Goal: Task Accomplishment & Management: Manage account settings

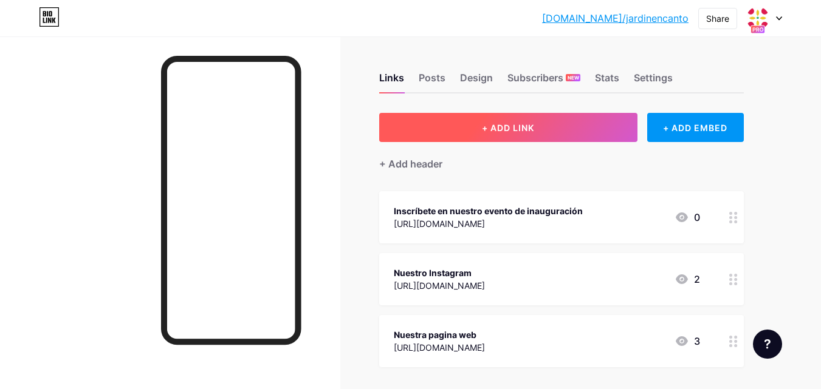
click at [459, 128] on button "+ ADD LINK" at bounding box center [508, 127] width 258 height 29
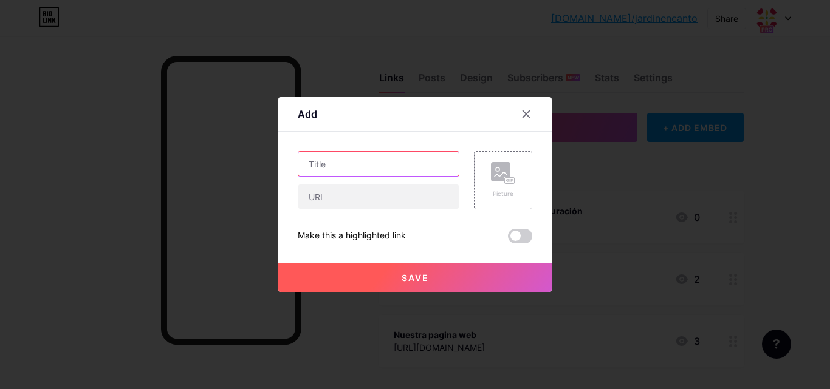
click at [367, 163] on input "text" at bounding box center [378, 164] width 160 height 24
paste input "Contactar Gerencia"
click at [343, 161] on input "Contactar Gerencia" at bounding box center [378, 164] width 160 height 24
type input "Contacto Gerencia"
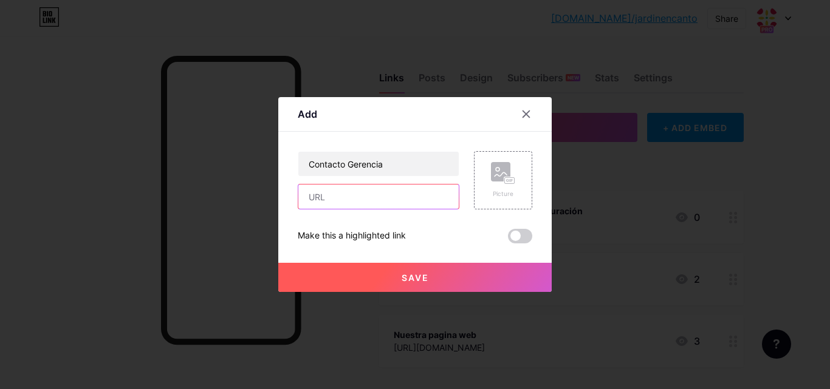
click at [344, 192] on input "text" at bounding box center [378, 197] width 160 height 24
paste input "[URL][DOMAIN_NAME]"
type input "[URL][DOMAIN_NAME]"
click at [516, 235] on span at bounding box center [520, 236] width 24 height 15
click at [508, 239] on input "checkbox" at bounding box center [508, 239] width 0 height 0
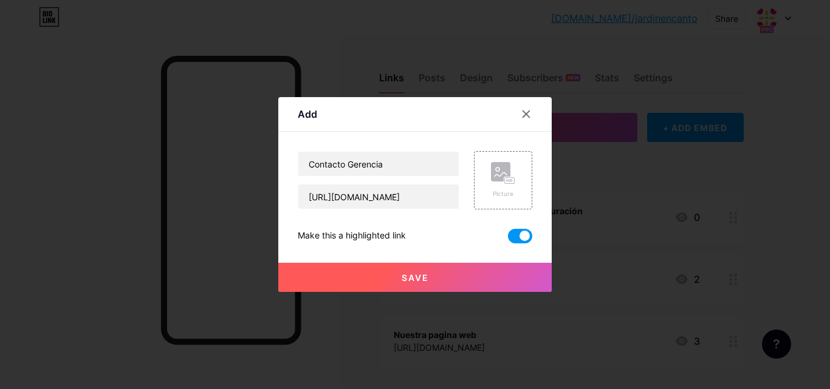
click at [430, 274] on button "Save" at bounding box center [414, 277] width 273 height 29
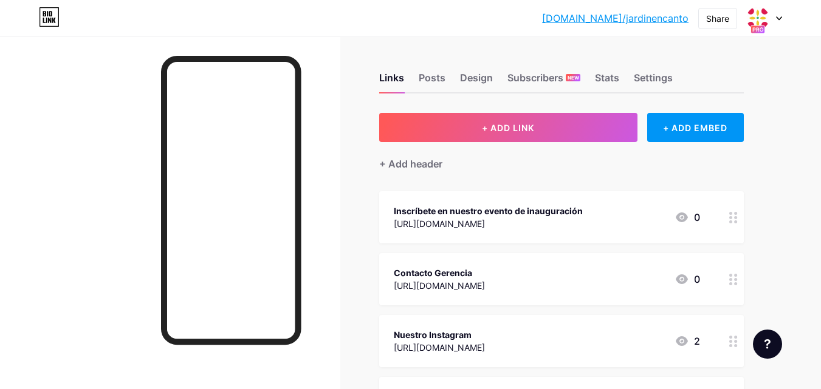
scroll to position [121, 0]
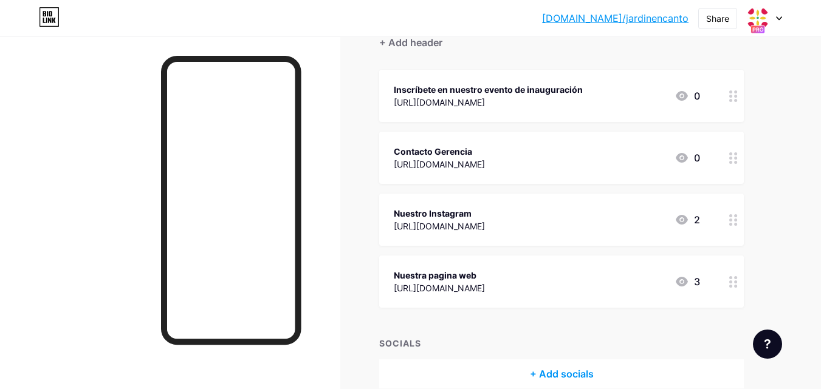
drag, startPoint x: 478, startPoint y: 153, endPoint x: 770, endPoint y: 164, distance: 292.4
click at [775, 164] on div "Links Posts Design Subscribers NEW Stats Settings + ADD LINK + ADD EMBED + Add …" at bounding box center [397, 182] width 795 height 535
click at [770, 164] on div "Links Posts Design Subscribers NEW Stats Settings + ADD LINK + ADD EMBED + Add …" at bounding box center [397, 182] width 795 height 535
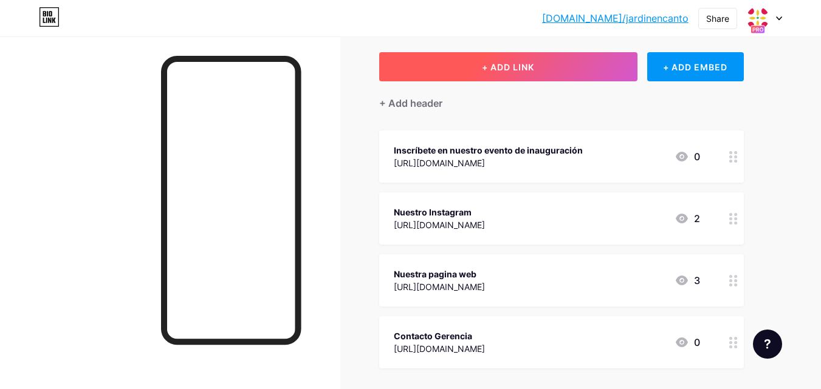
click at [503, 64] on span "+ ADD LINK" at bounding box center [508, 67] width 52 height 10
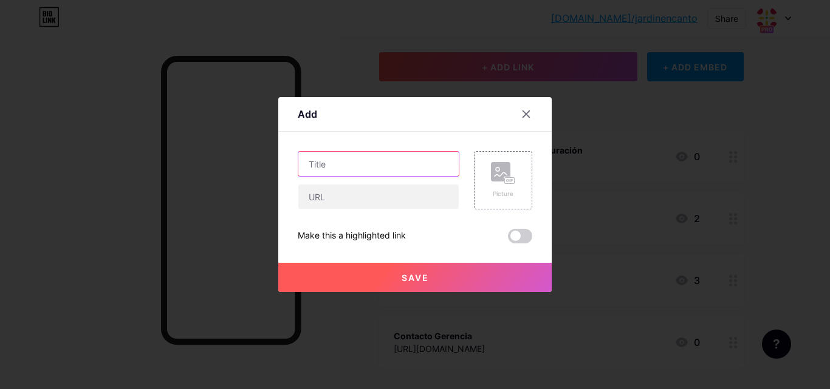
click at [397, 160] on input "text" at bounding box center [378, 164] width 160 height 24
type input "Contacto ventas"
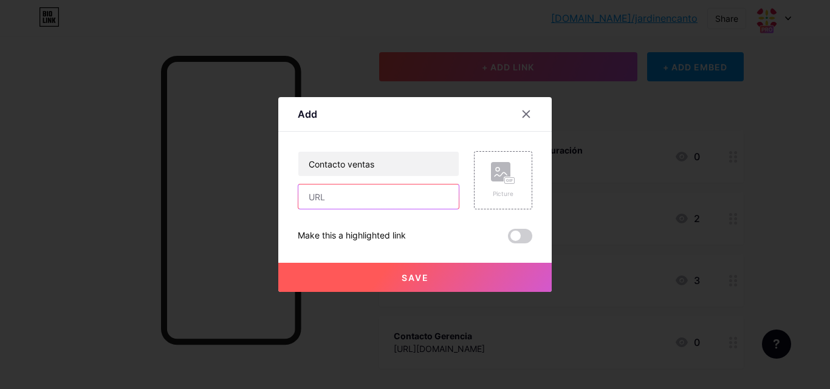
click at [348, 188] on input "text" at bounding box center [378, 197] width 160 height 24
paste input "[URL][DOMAIN_NAME]"
type input "[URL][DOMAIN_NAME]"
click at [513, 237] on span at bounding box center [520, 236] width 24 height 15
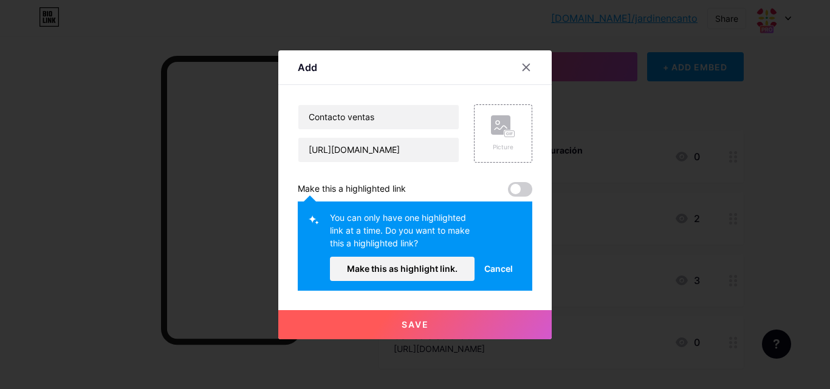
click at [502, 273] on span "Cancel" at bounding box center [498, 268] width 29 height 13
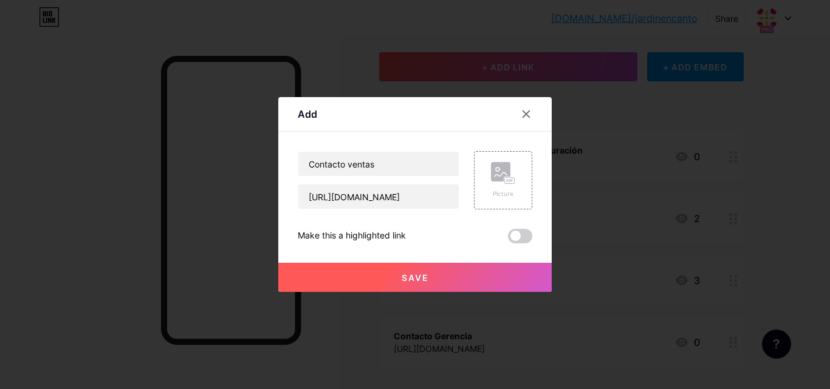
click at [525, 230] on div "Add Content YouTube Play YouTube video without leaving your page. ADD Vimeo Pla…" at bounding box center [414, 194] width 273 height 195
click at [524, 231] on span at bounding box center [520, 236] width 24 height 15
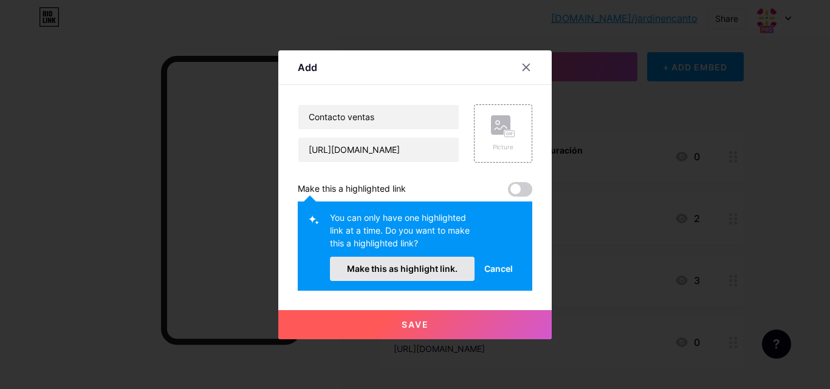
click at [426, 267] on span "Make this as highlight link." at bounding box center [402, 269] width 111 height 10
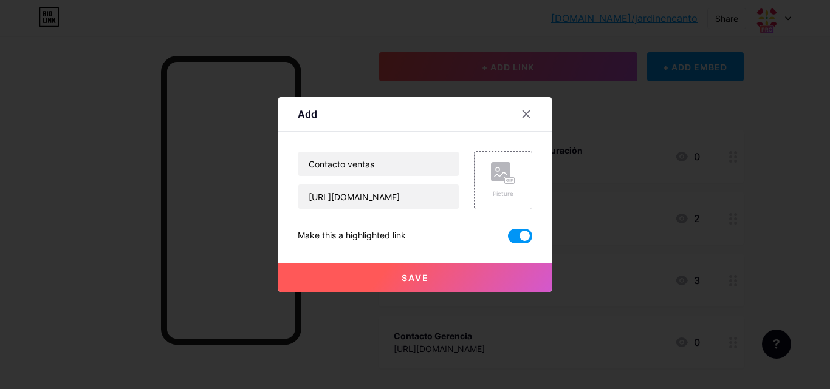
click at [420, 275] on span "Save" at bounding box center [415, 278] width 27 height 10
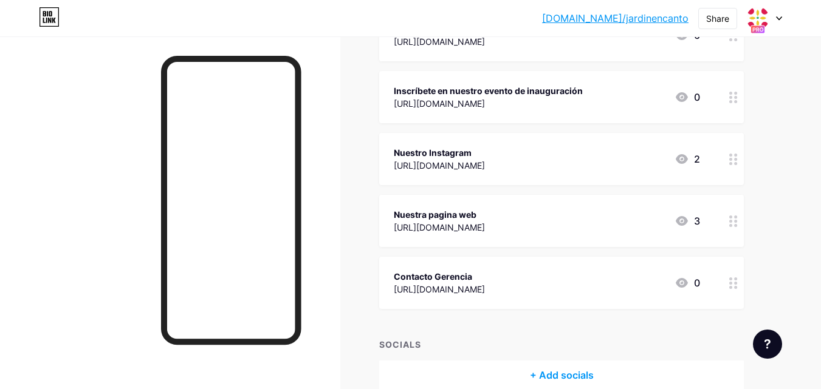
scroll to position [0, 0]
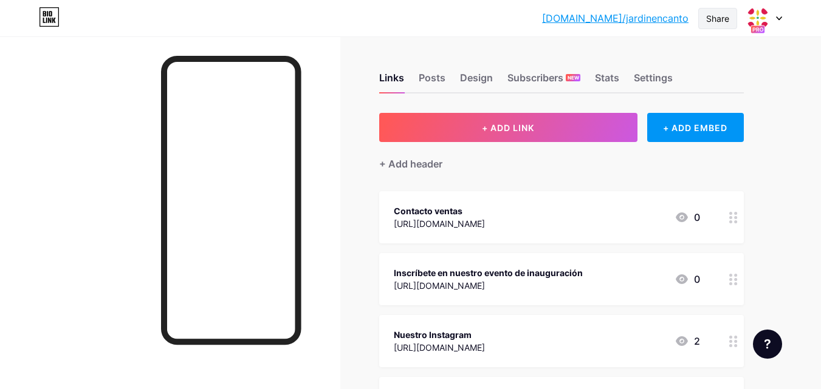
click at [720, 16] on div "Share" at bounding box center [717, 18] width 23 height 13
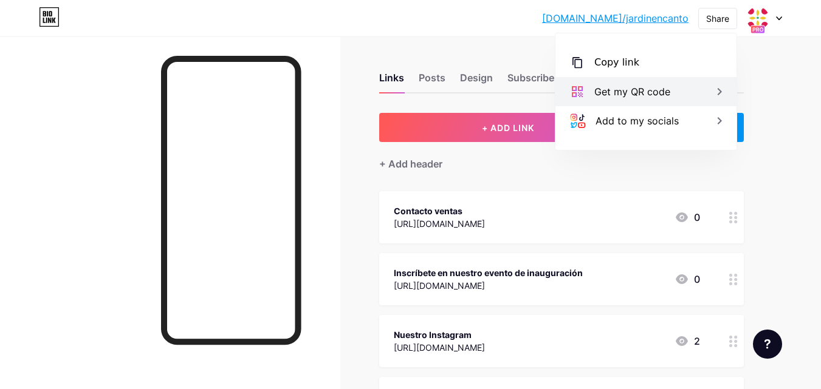
click at [689, 91] on div "Get my QR code" at bounding box center [645, 91] width 181 height 29
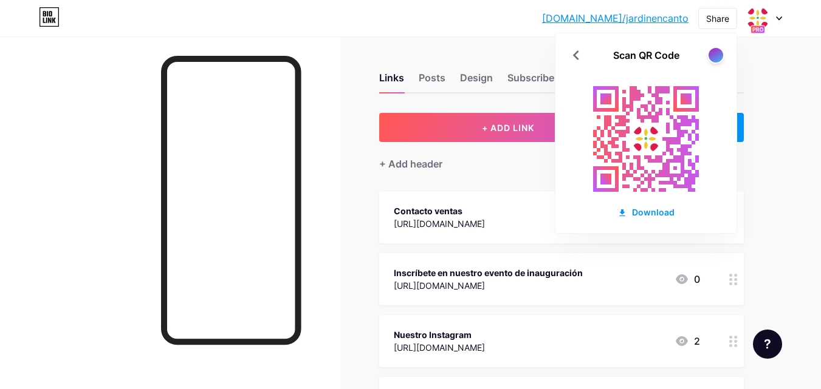
click at [774, 81] on div "Links Posts Design Subscribers NEW Stats Settings + ADD LINK + ADD EMBED + Add …" at bounding box center [397, 334] width 795 height 597
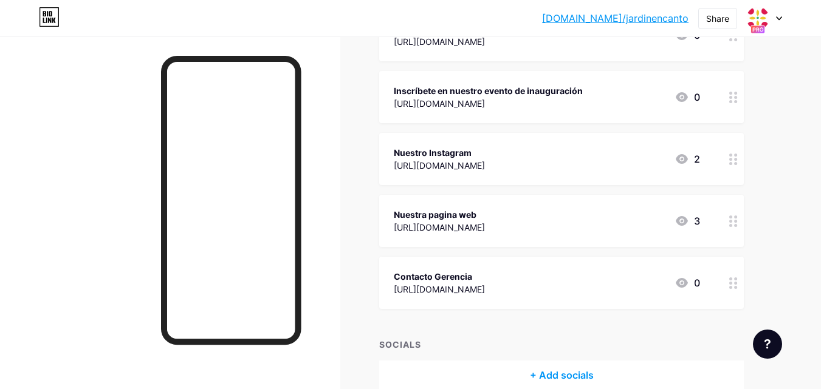
scroll to position [121, 0]
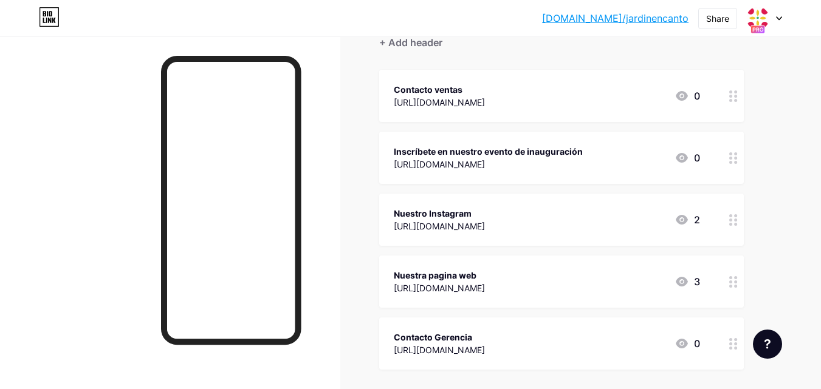
click at [766, 191] on div "Links Posts Design Subscribers NEW Stats Settings + ADD LINK + ADD EMBED + Add …" at bounding box center [397, 213] width 795 height 597
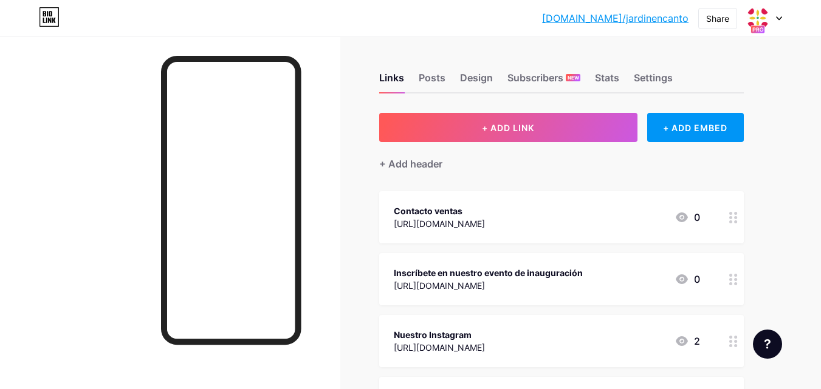
click at [306, 13] on div "[DOMAIN_NAME]/jardin... [DOMAIN_NAME]/jardinencanto Share Switch accounts Jardí…" at bounding box center [410, 18] width 821 height 22
drag, startPoint x: 689, startPoint y: 19, endPoint x: 586, endPoint y: 19, distance: 103.9
click at [586, 19] on div "[DOMAIN_NAME]/jardin... [DOMAIN_NAME]/jardinencanto Share Switch accounts Jardí…" at bounding box center [410, 18] width 821 height 22
copy link "[DOMAIN_NAME]/jardinencanto"
